Goal: Contribute content

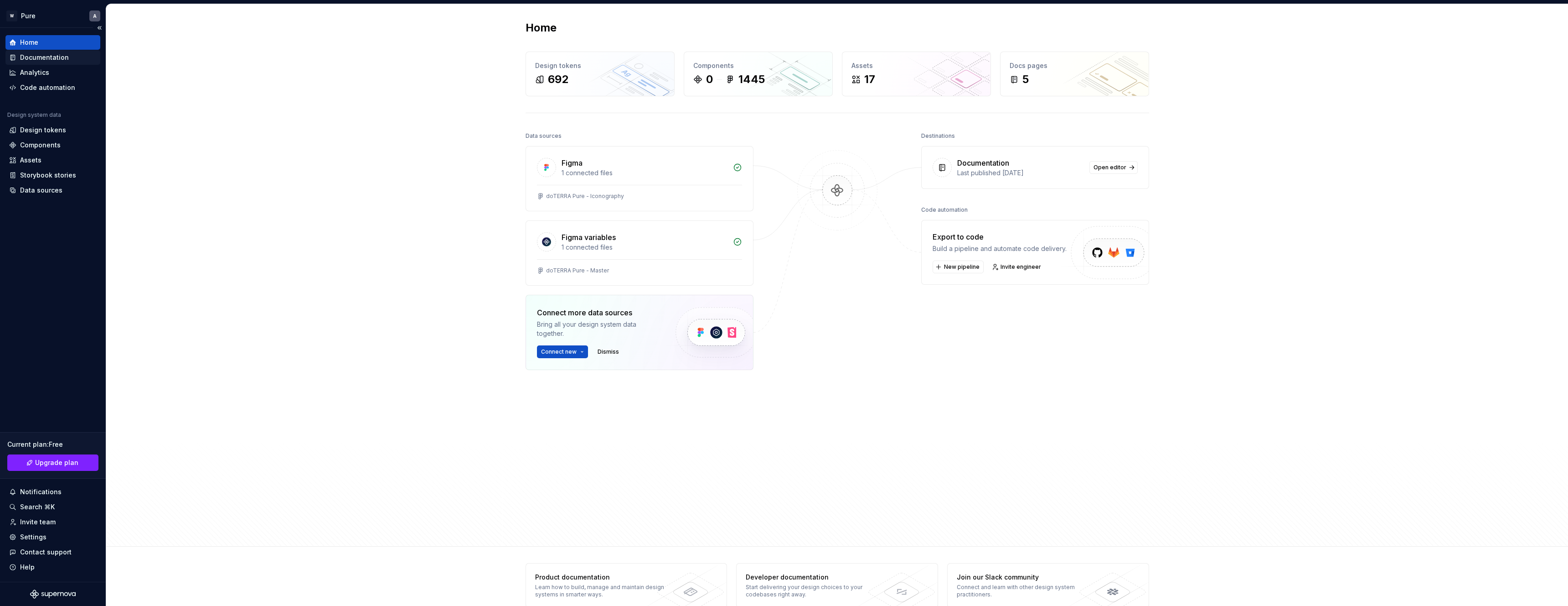
click at [43, 58] on div "Documentation" at bounding box center [44, 57] width 48 height 9
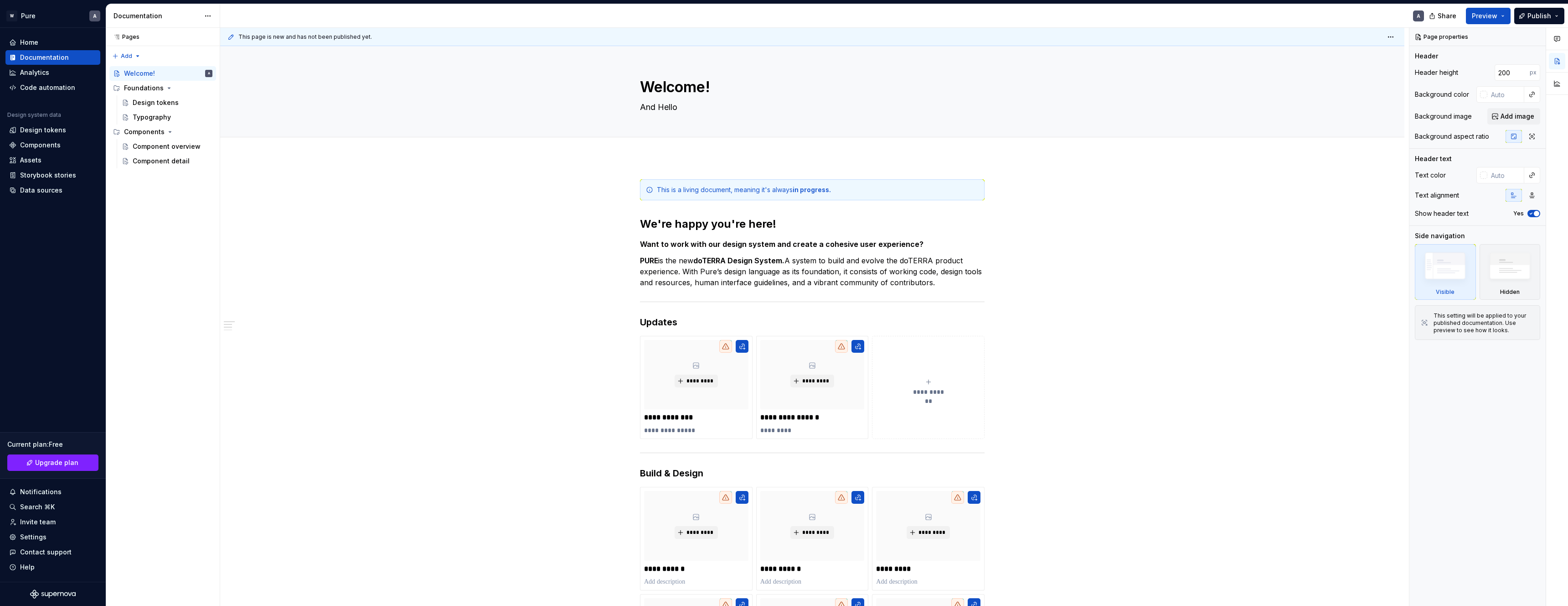
type textarea "*"
